Goal: Communication & Community: Answer question/provide support

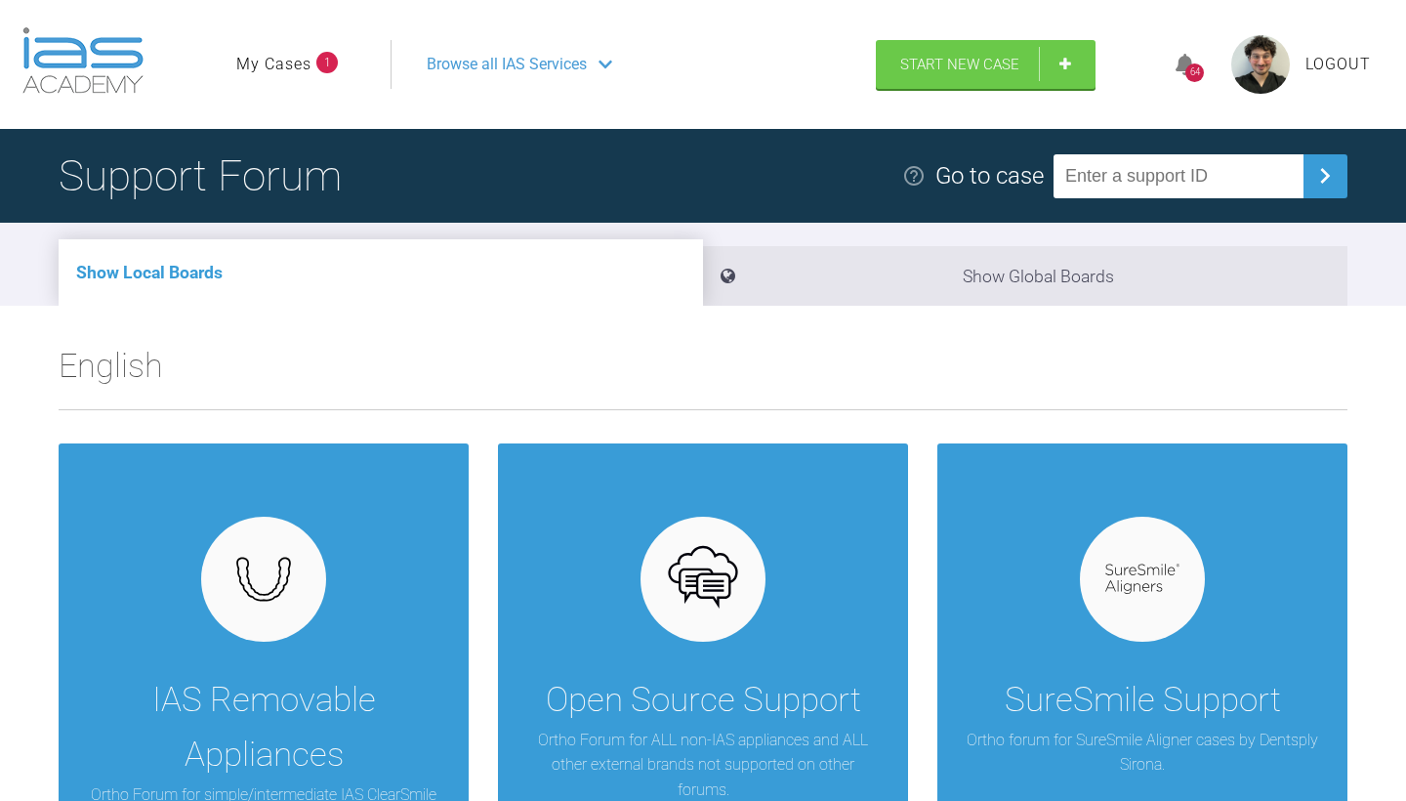
click at [305, 69] on link "My Cases" at bounding box center [273, 64] width 75 height 25
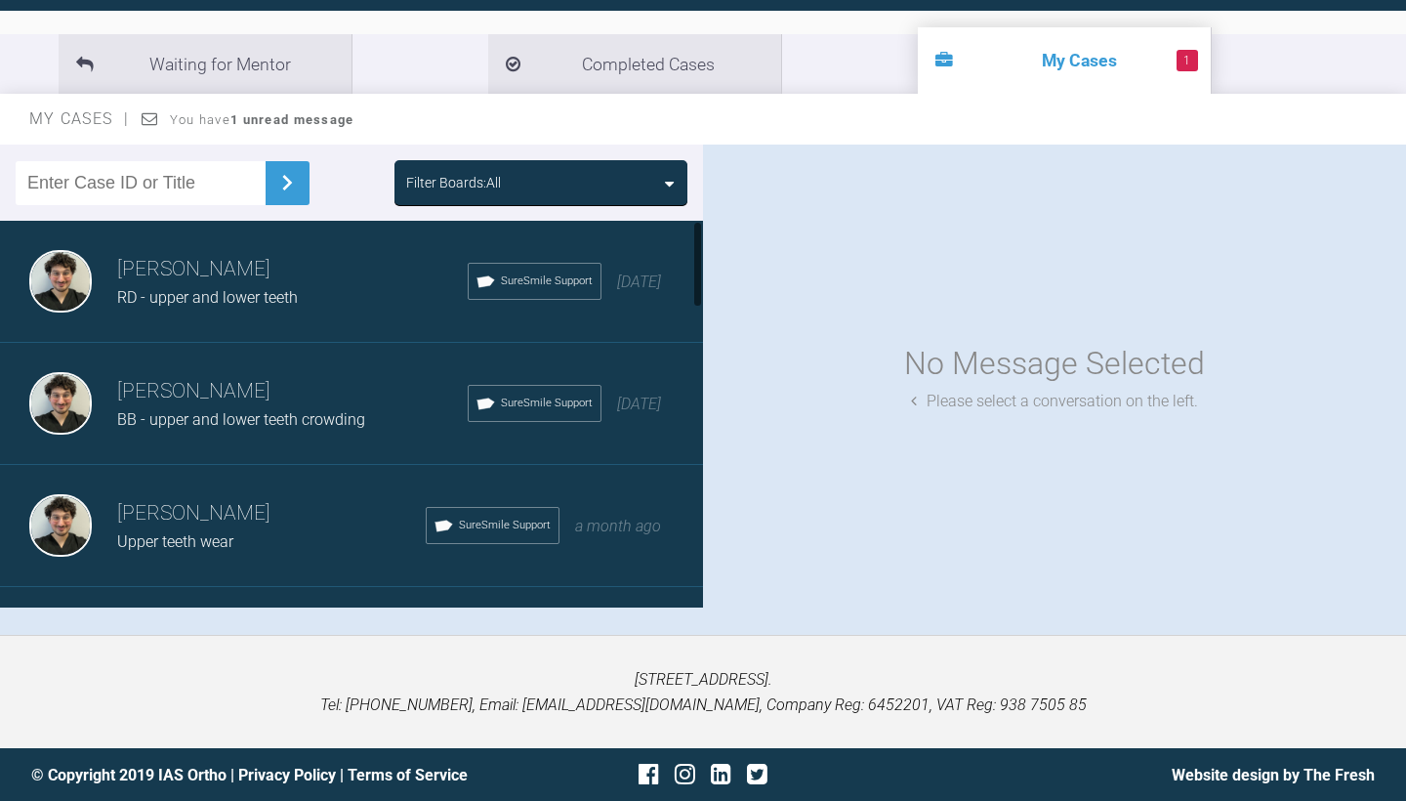
scroll to position [201, 0]
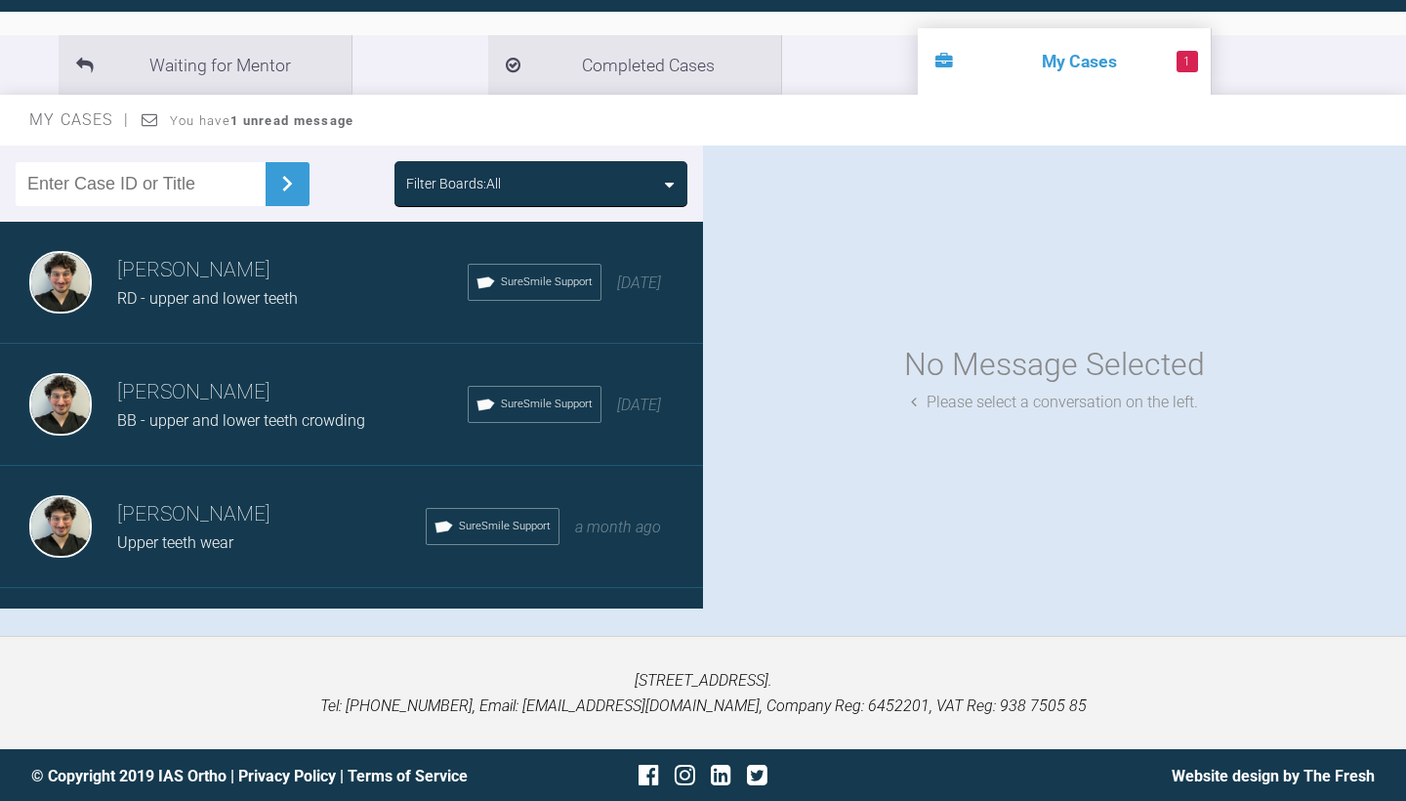
click at [332, 267] on h3 "[PERSON_NAME]" at bounding box center [292, 270] width 351 height 33
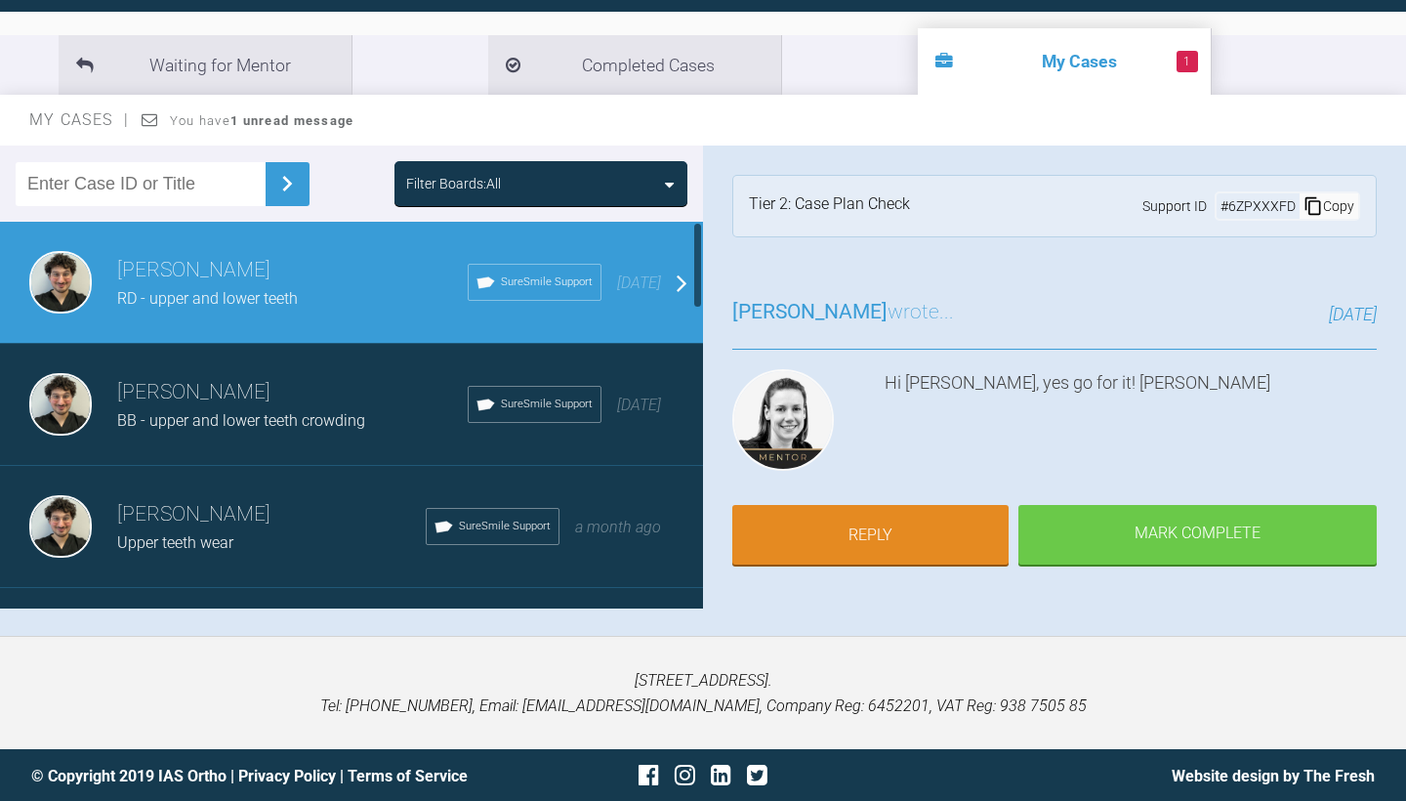
scroll to position [0, 0]
click at [919, 527] on link "Reply" at bounding box center [871, 537] width 276 height 61
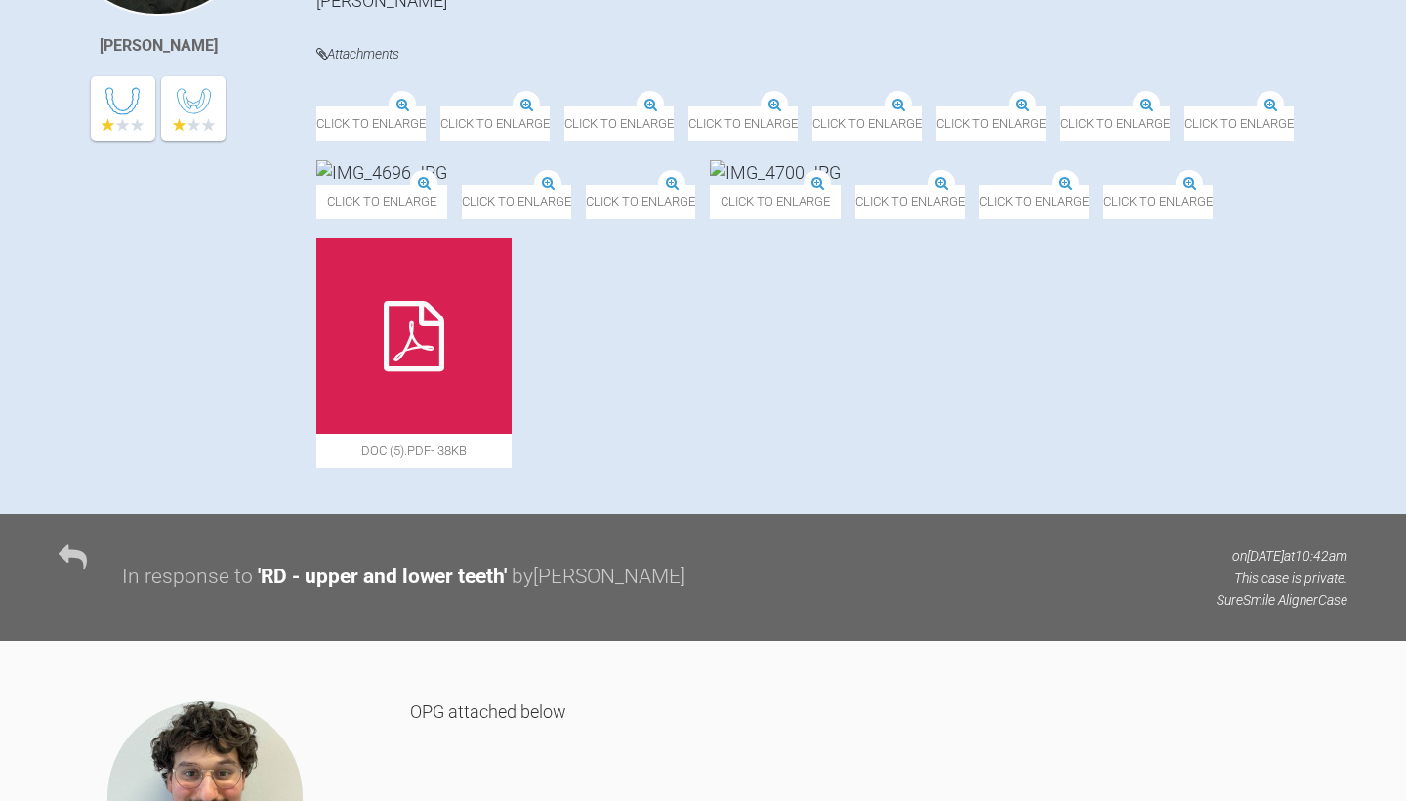
scroll to position [798, 0]
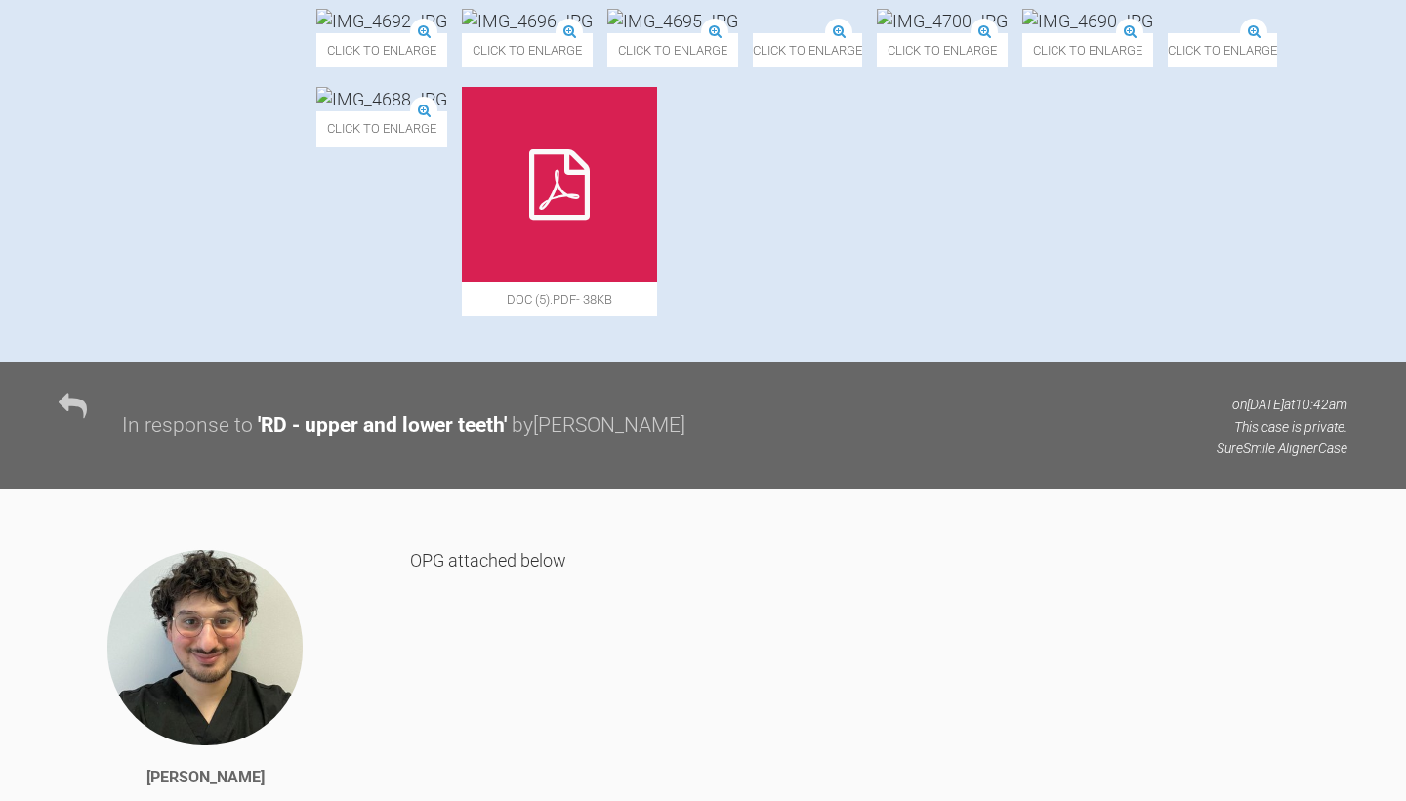
click at [590, 220] on icon at bounding box center [559, 184] width 61 height 70
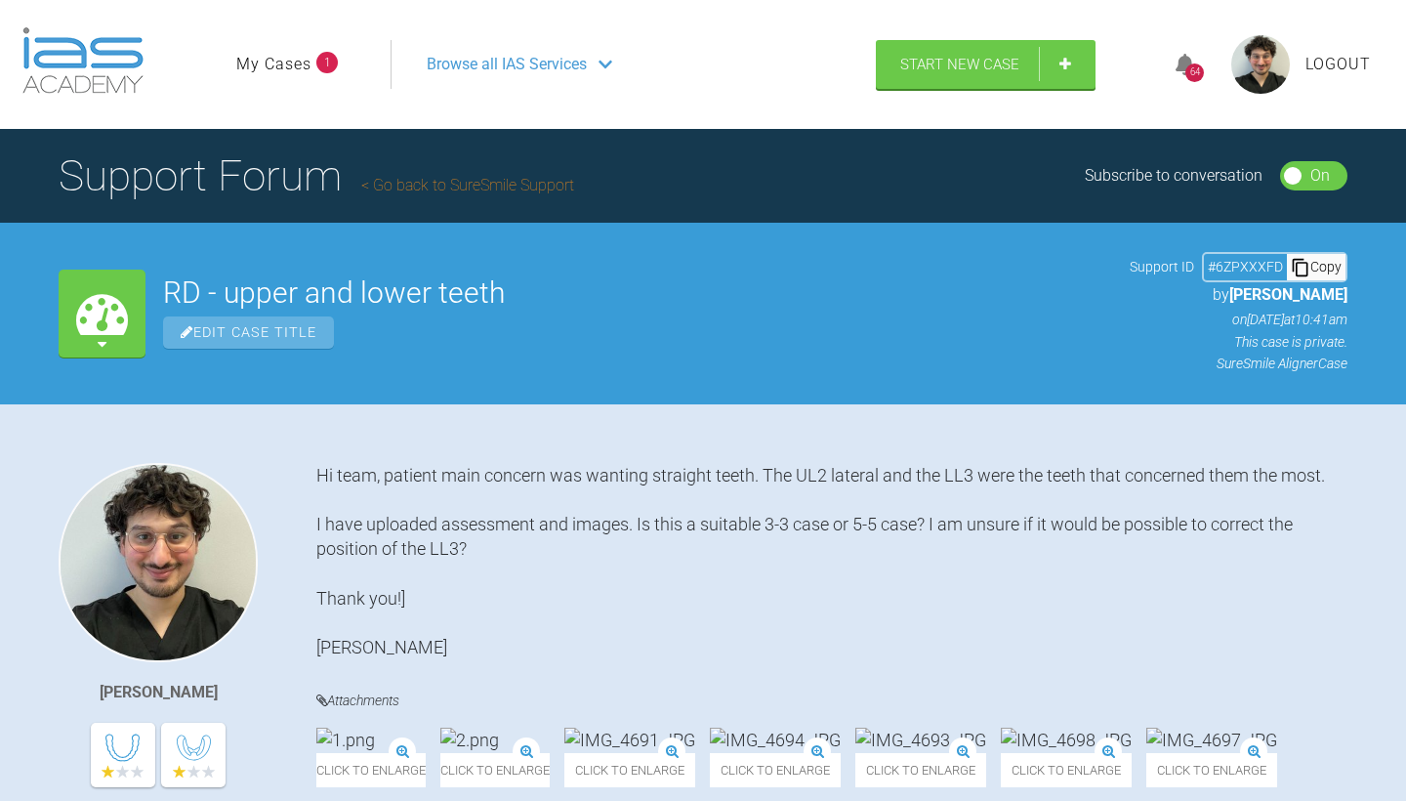
scroll to position [0, 0]
click at [314, 65] on li "My Cases 1" at bounding box center [287, 64] width 102 height 25
click at [305, 62] on link "My Cases" at bounding box center [273, 64] width 75 height 25
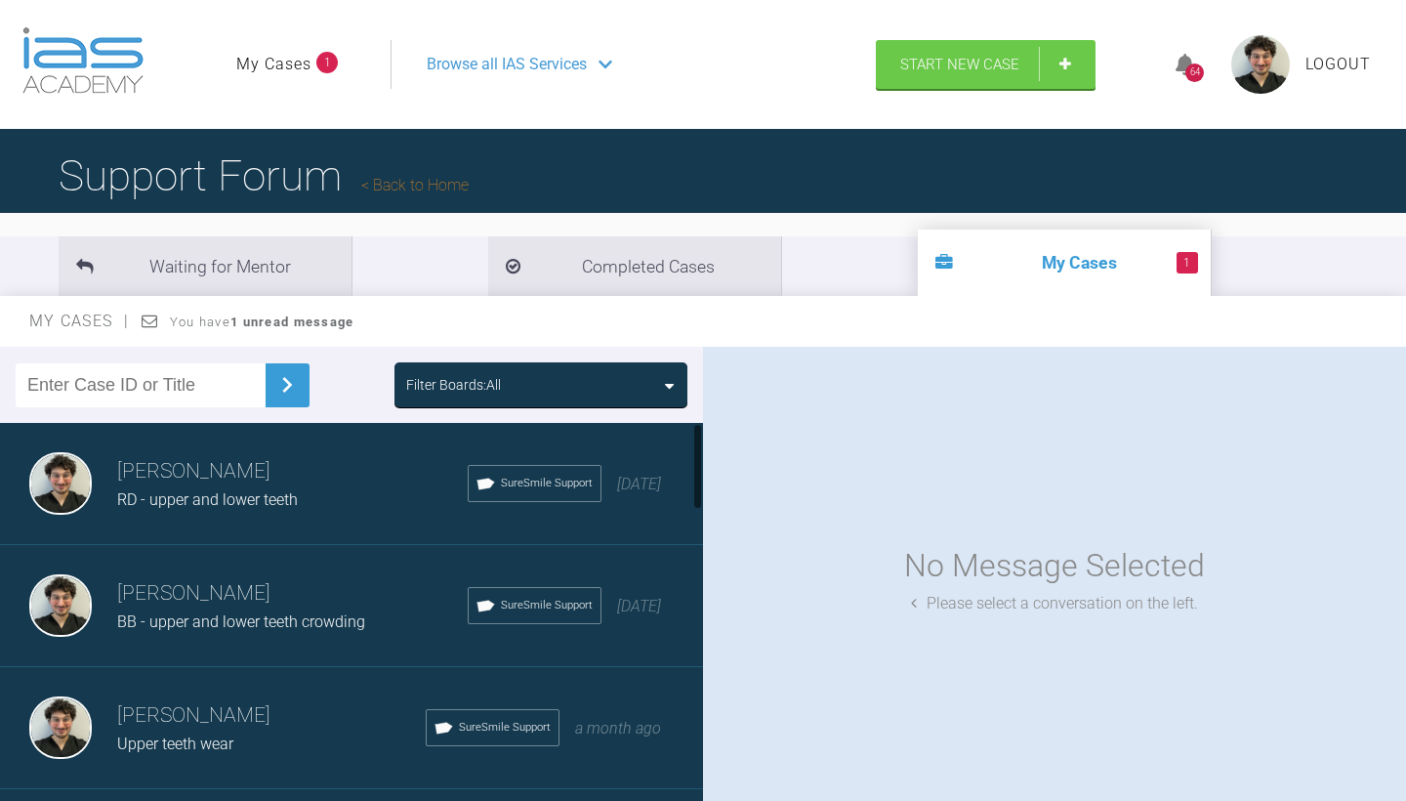
click at [215, 609] on div "BB - upper and lower teeth crowding" at bounding box center [292, 621] width 351 height 25
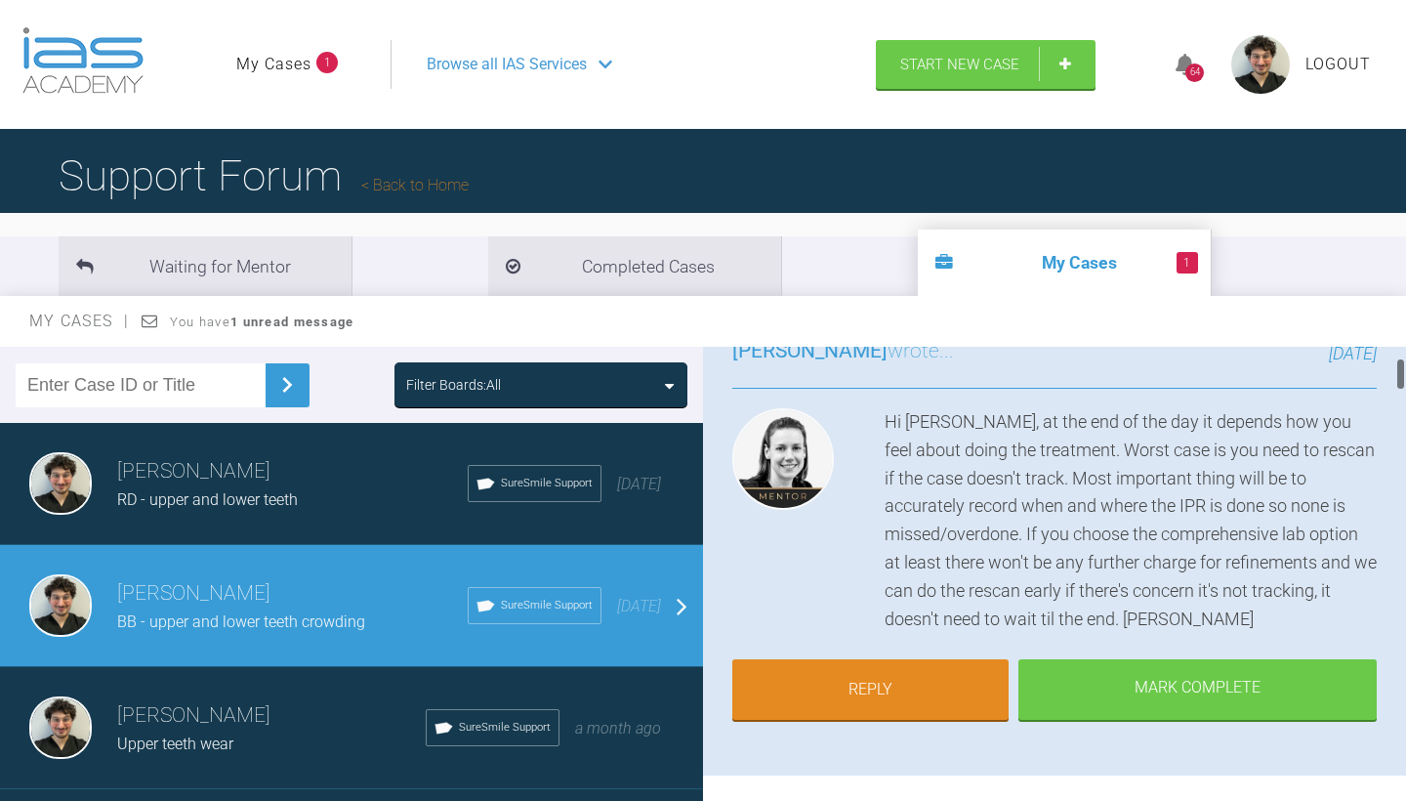
scroll to position [170, 0]
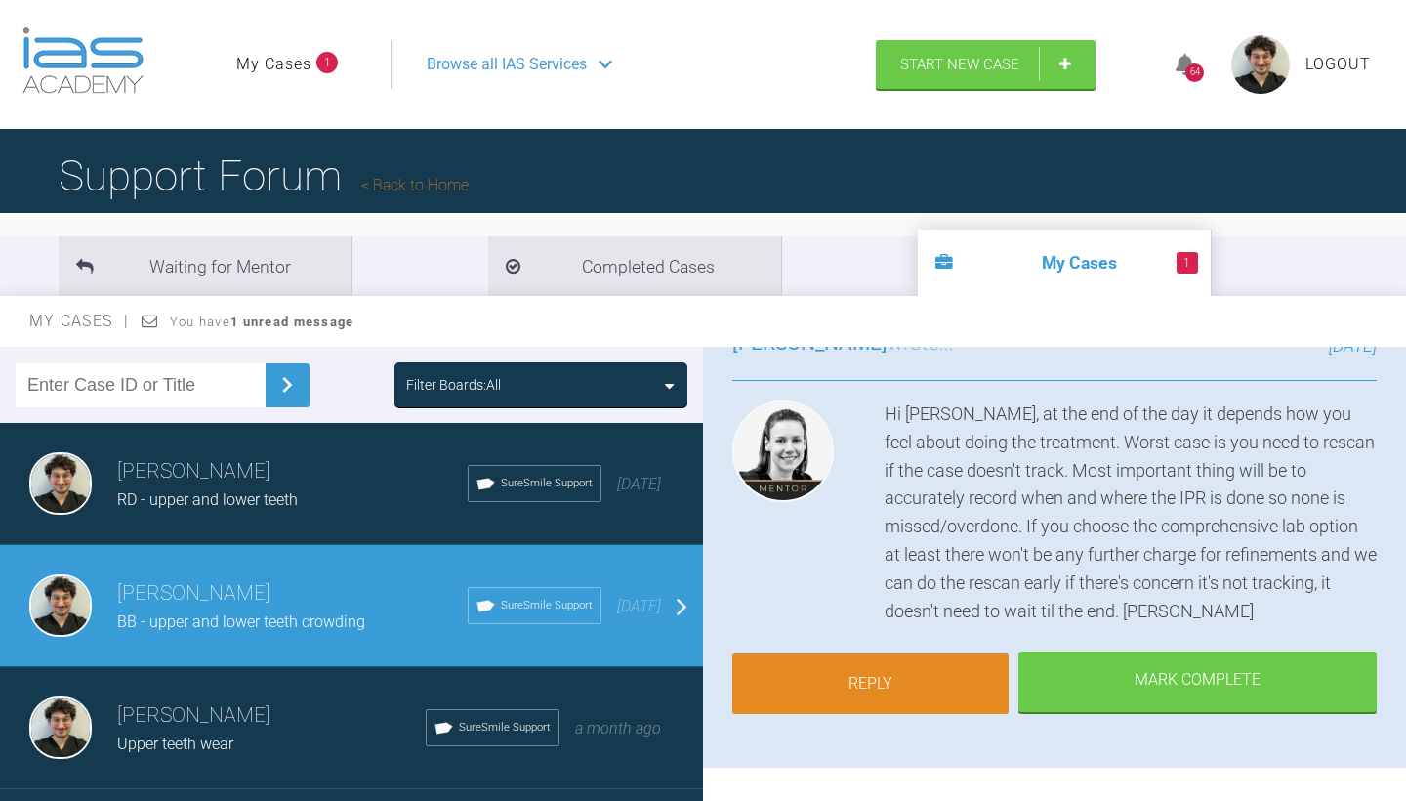
click at [926, 675] on link "Reply" at bounding box center [871, 683] width 276 height 61
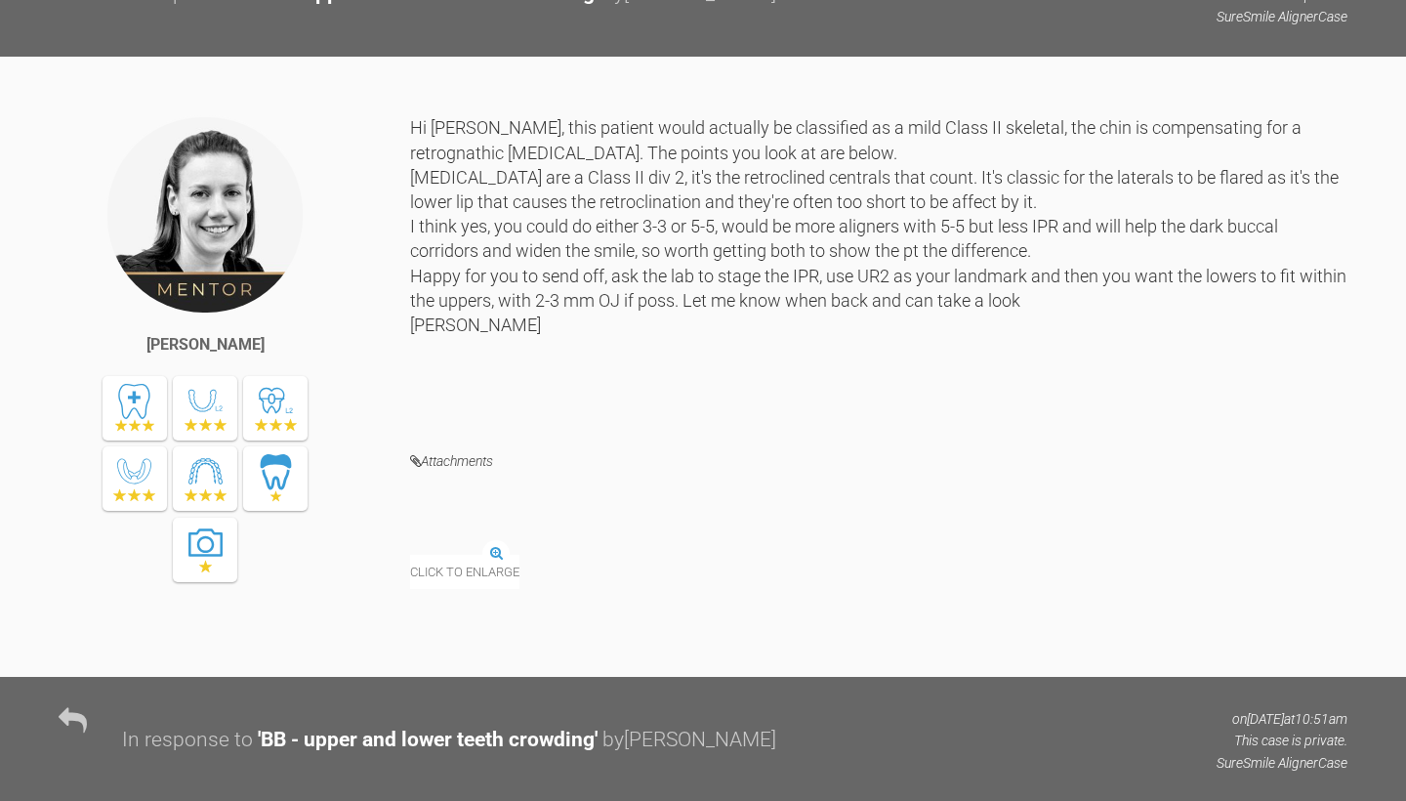
scroll to position [2231, 0]
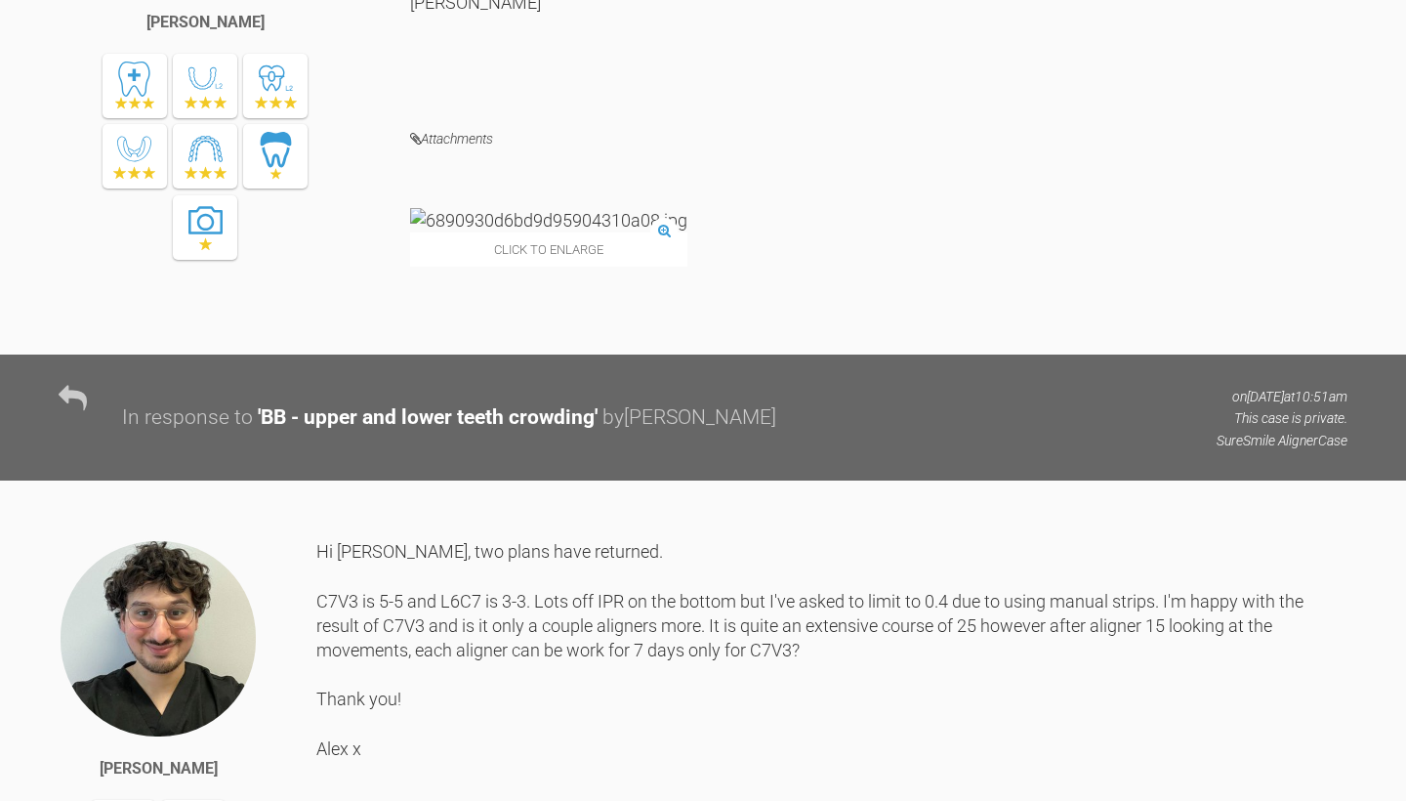
click at [533, 232] on img at bounding box center [548, 220] width 277 height 24
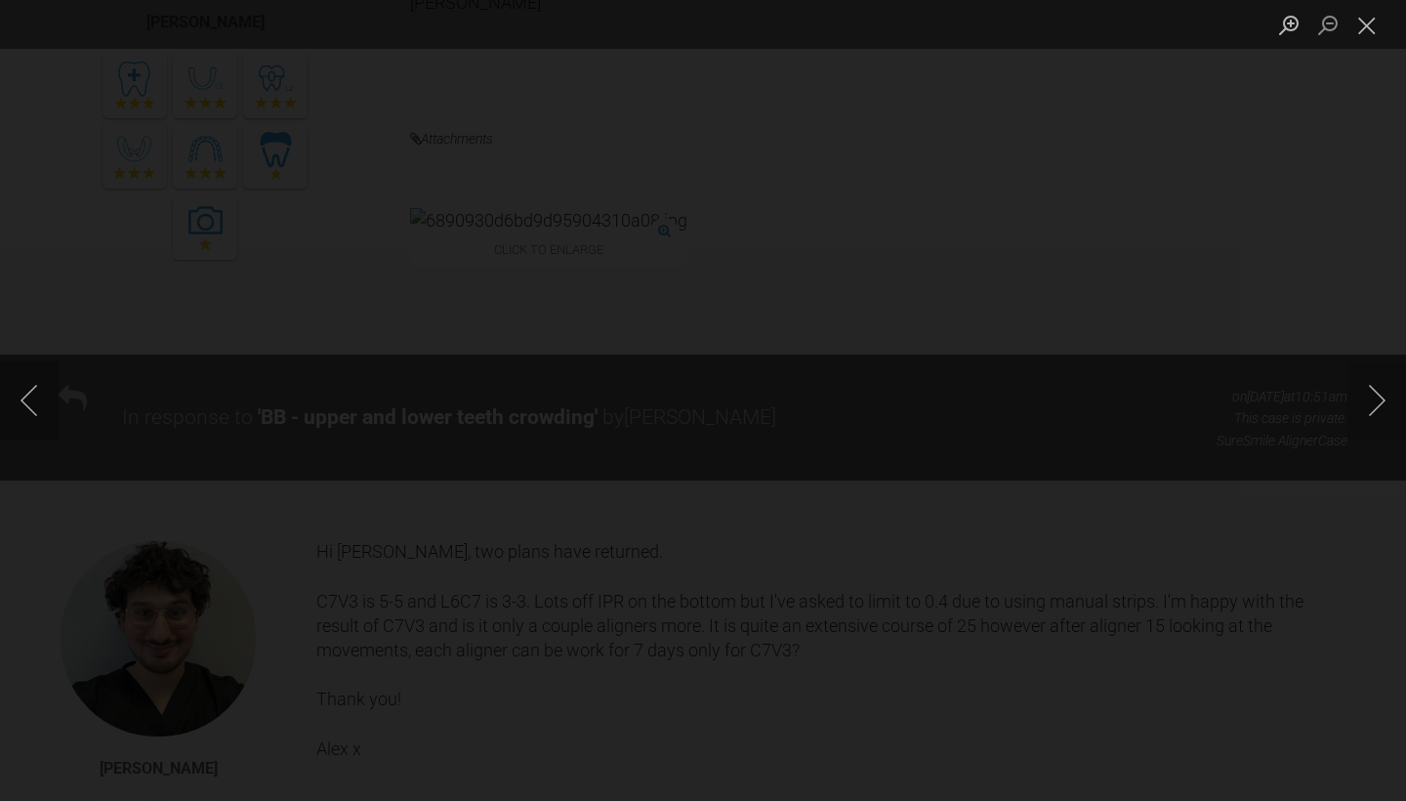
click at [1333, 191] on div "Lightbox" at bounding box center [703, 400] width 1406 height 801
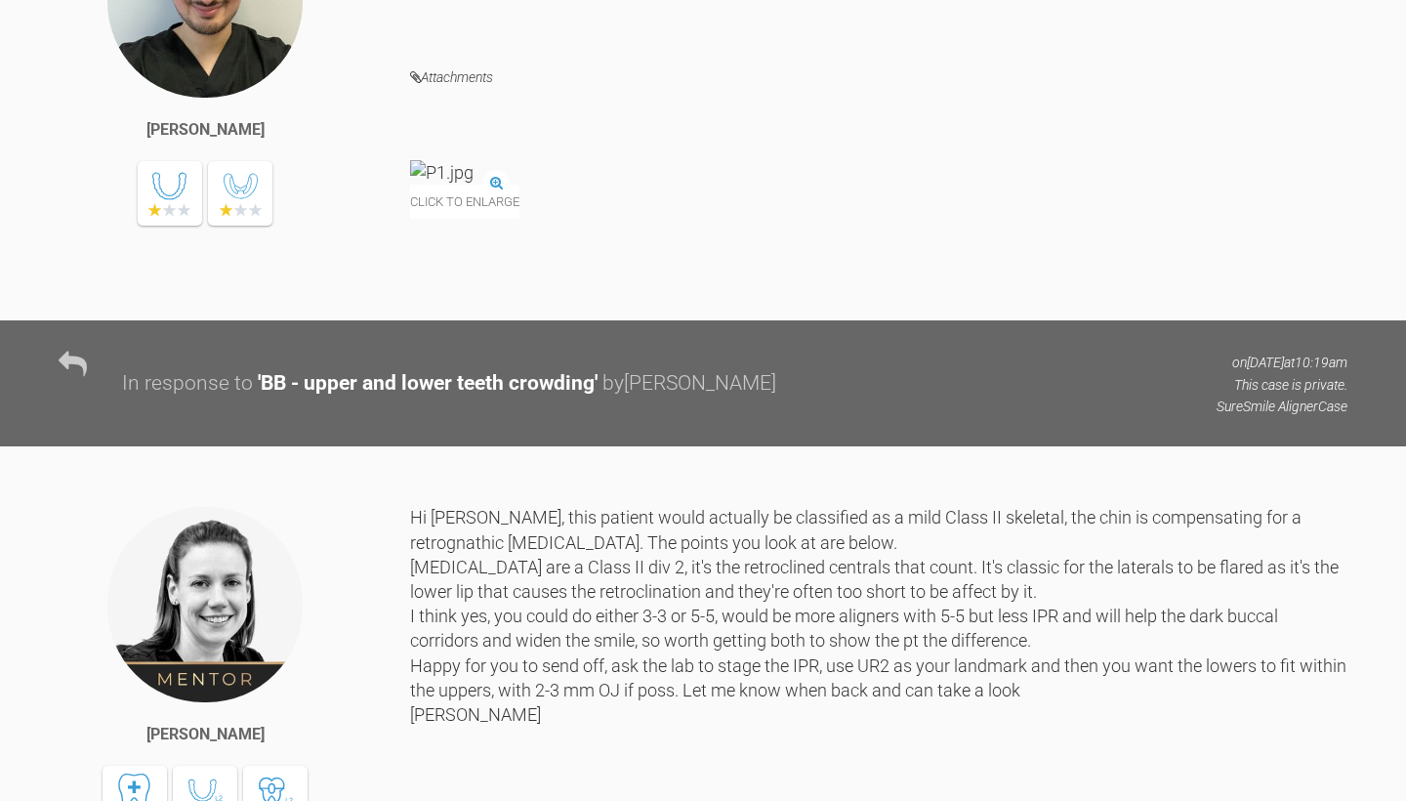
scroll to position [1401, 0]
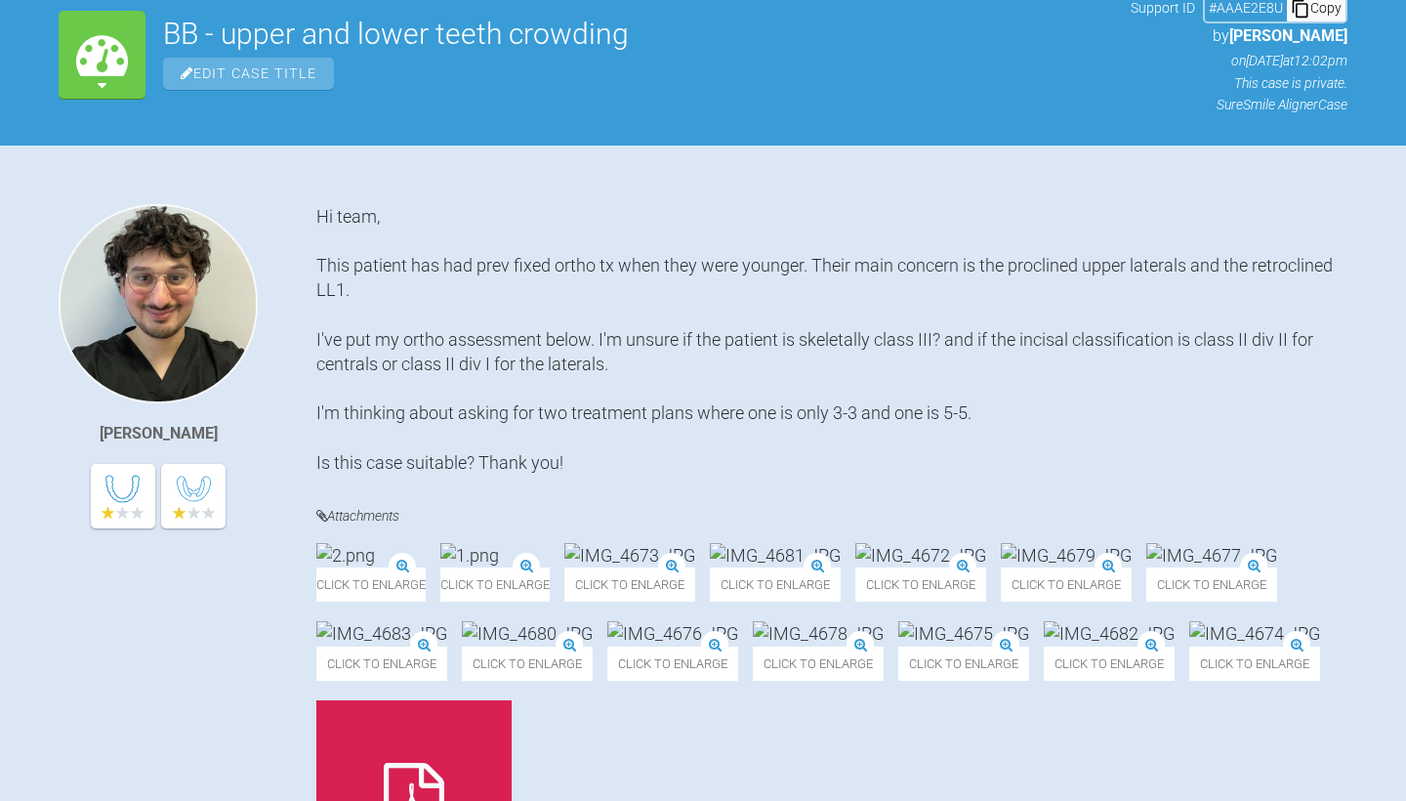
scroll to position [219, 0]
